Goal: Task Accomplishment & Management: Use online tool/utility

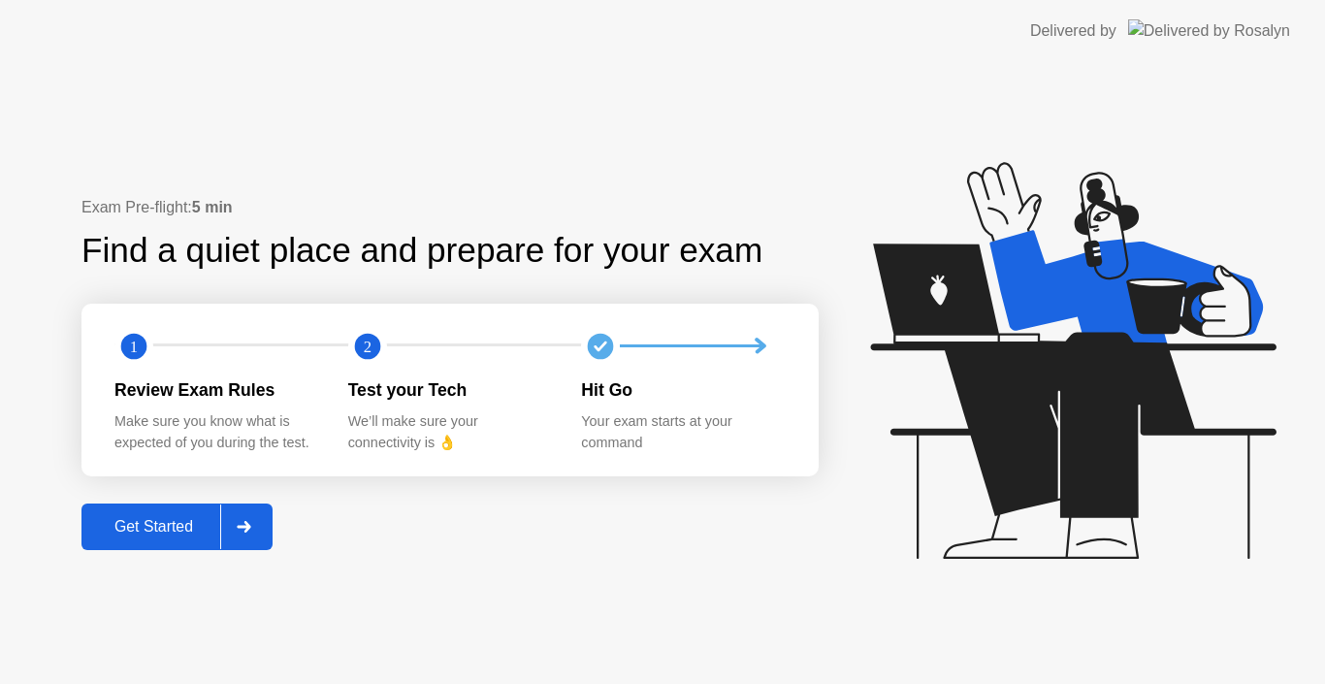
click at [267, 532] on div at bounding box center [243, 526] width 47 height 45
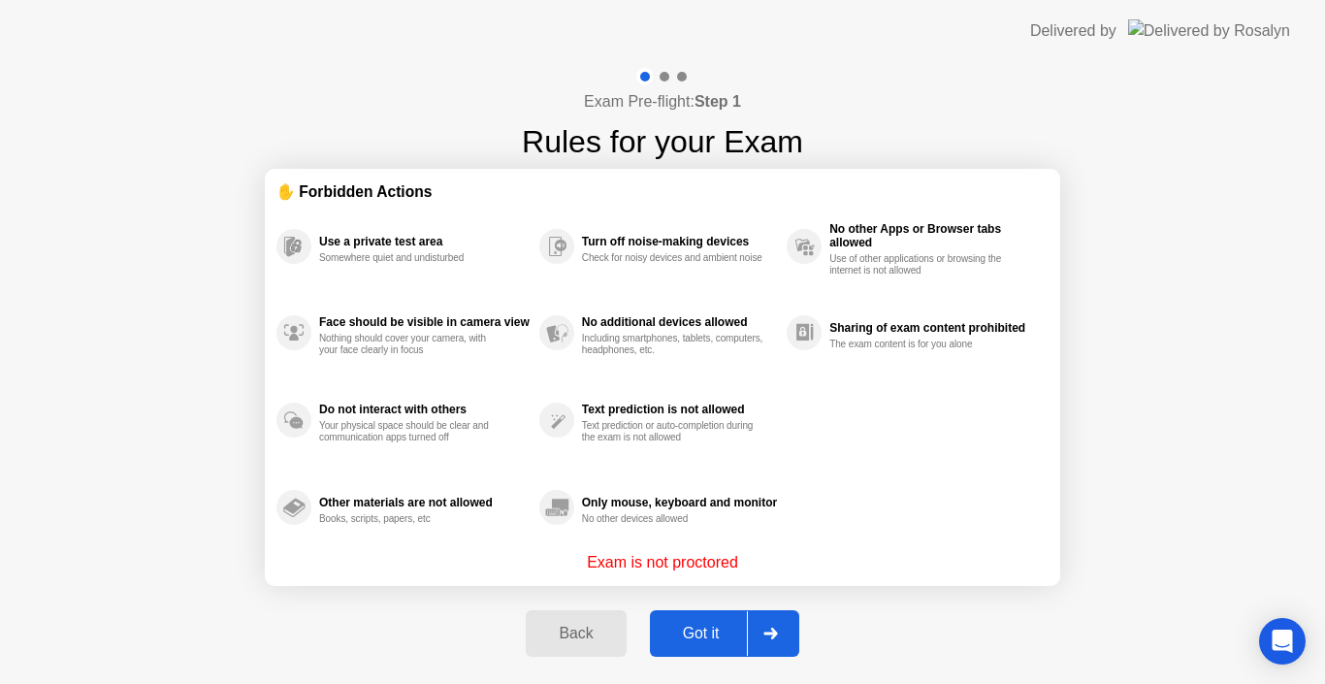
click at [758, 634] on div at bounding box center [770, 633] width 47 height 45
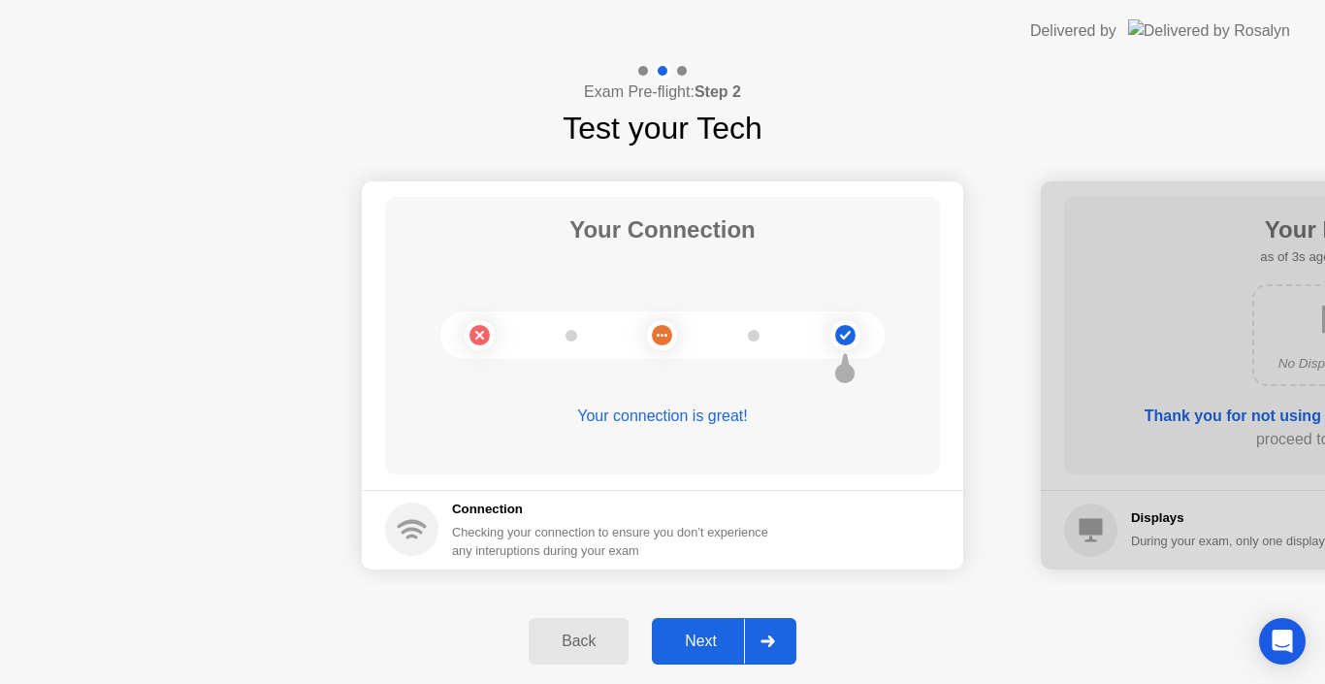
click at [777, 643] on div at bounding box center [767, 641] width 47 height 45
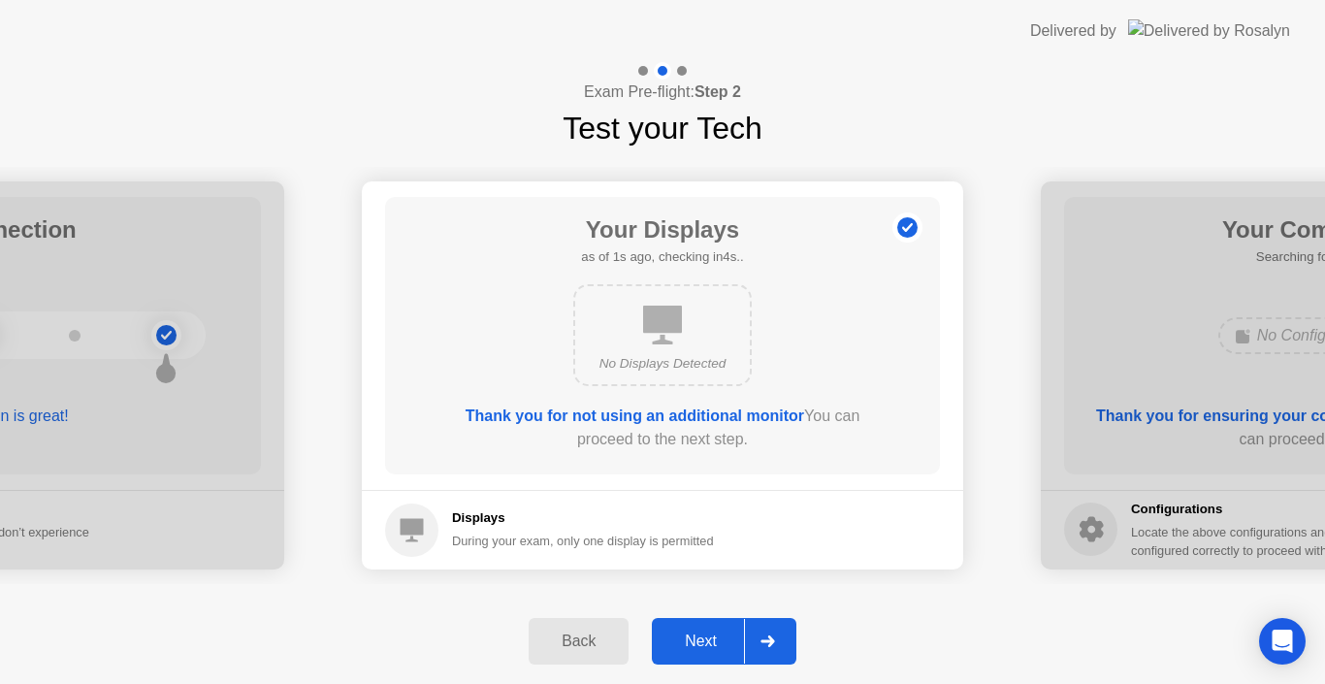
click at [777, 643] on div at bounding box center [767, 641] width 47 height 45
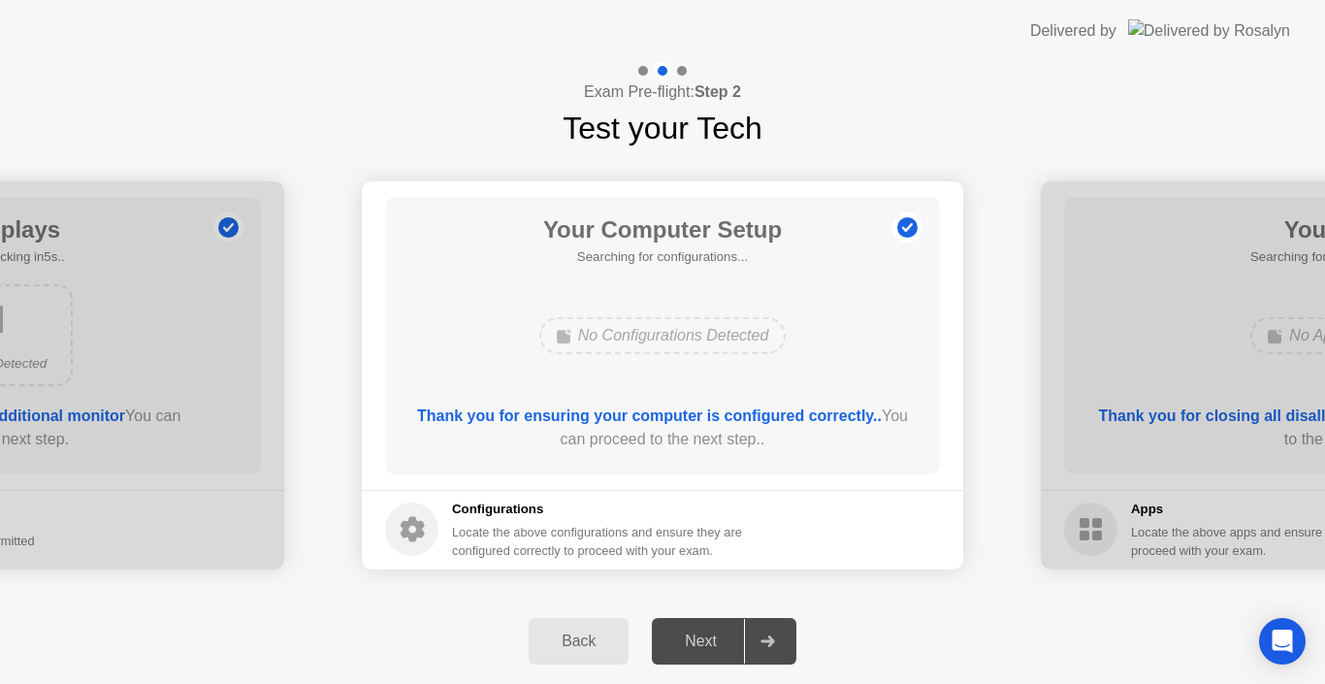
click at [706, 644] on div "Next" at bounding box center [701, 640] width 86 height 17
click at [788, 649] on div at bounding box center [767, 641] width 47 height 45
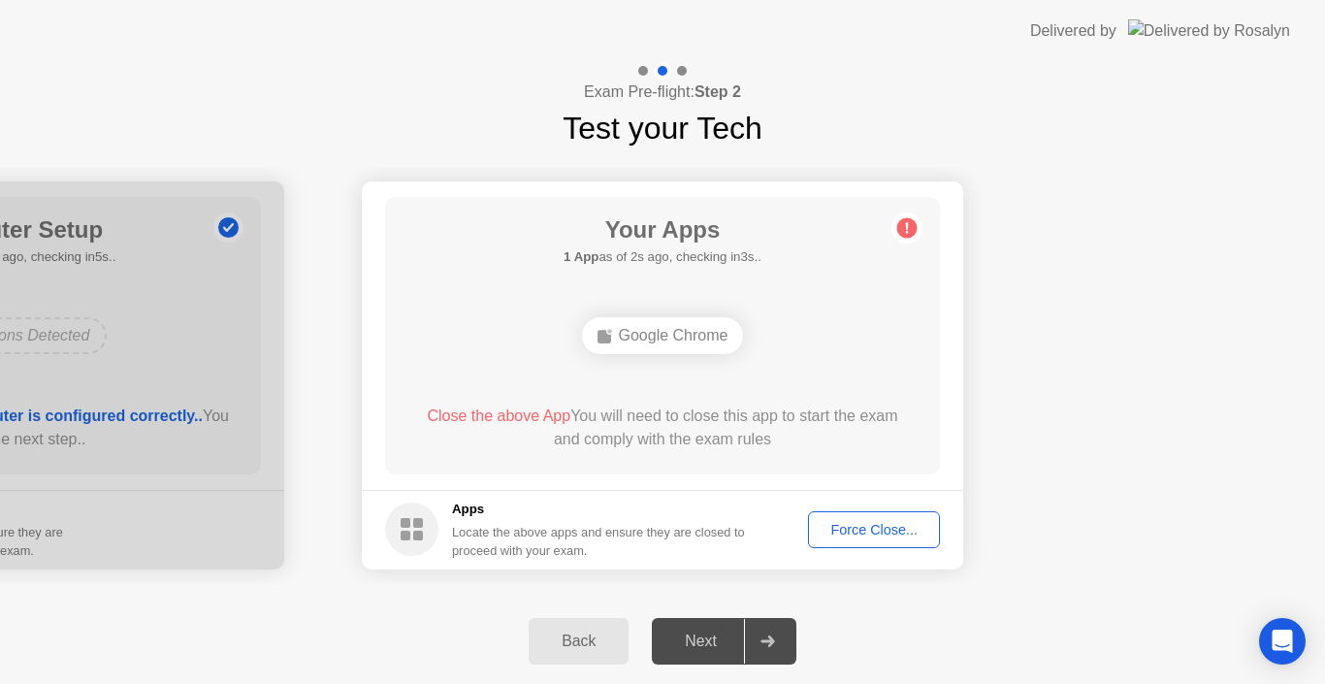
click at [905, 541] on button "Force Close..." at bounding box center [874, 529] width 132 height 37
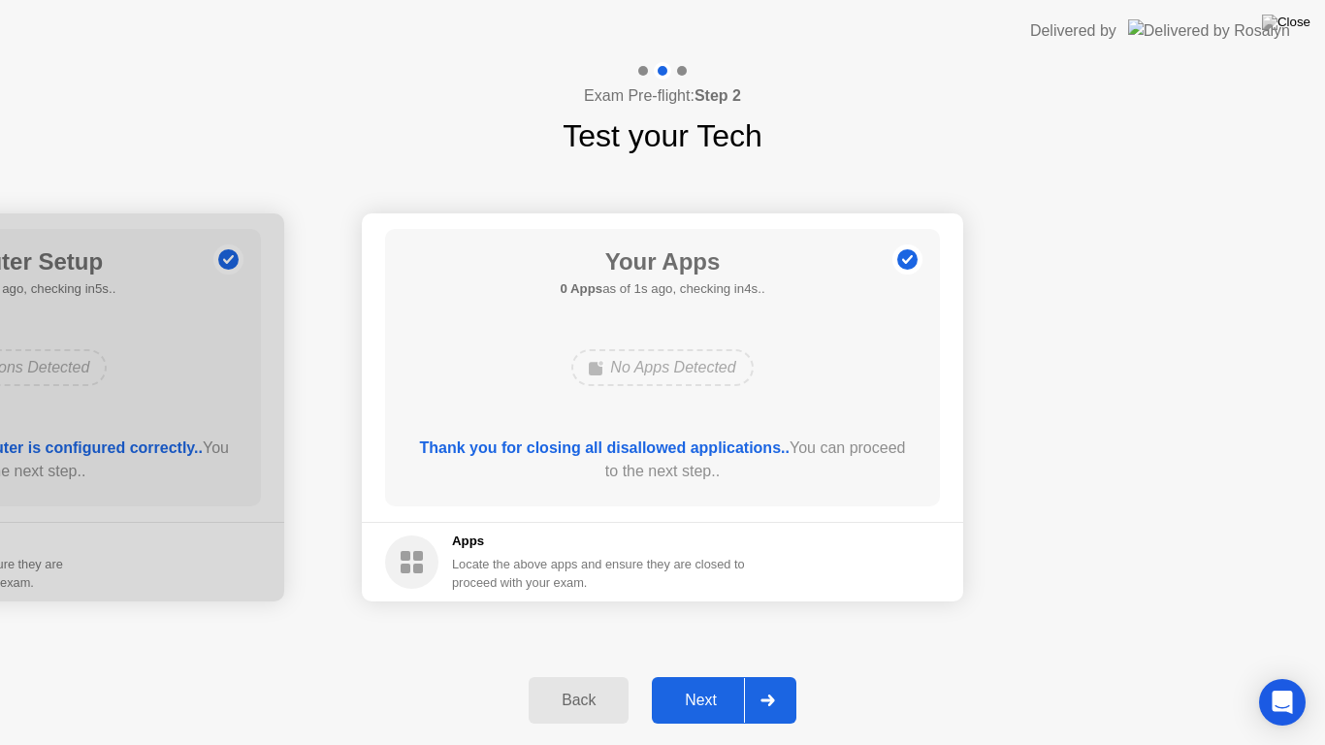
click at [783, 683] on div at bounding box center [767, 700] width 47 height 45
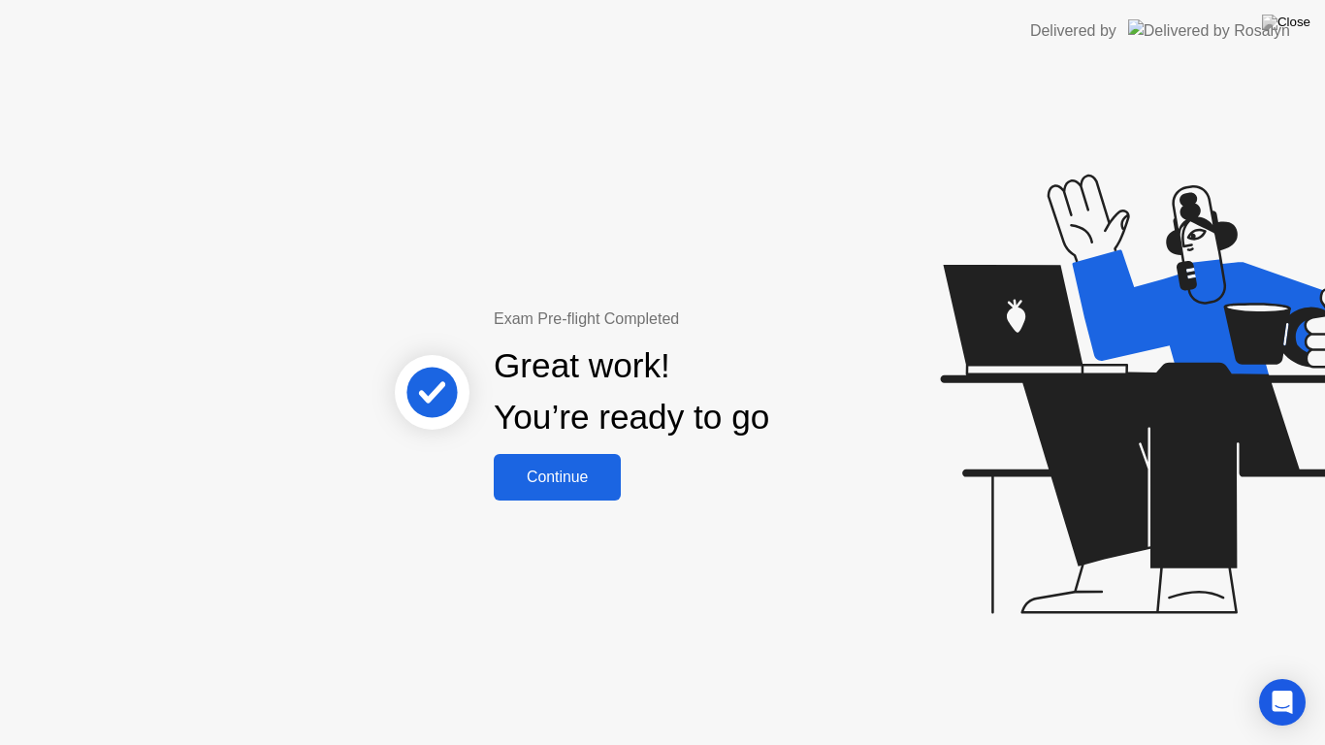
click at [597, 477] on div "Continue" at bounding box center [557, 476] width 115 height 17
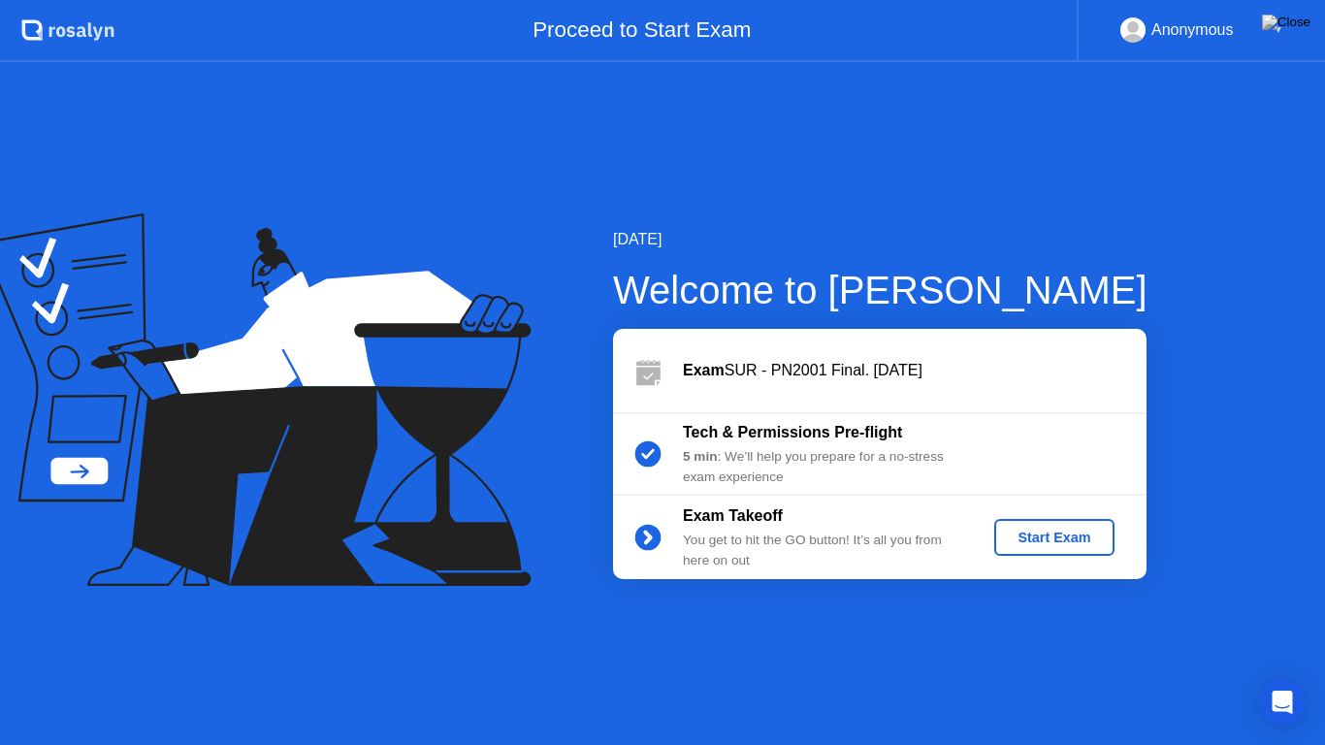
click at [1089, 542] on div "Start Exam" at bounding box center [1054, 538] width 104 height 16
